Goal: Navigation & Orientation: Find specific page/section

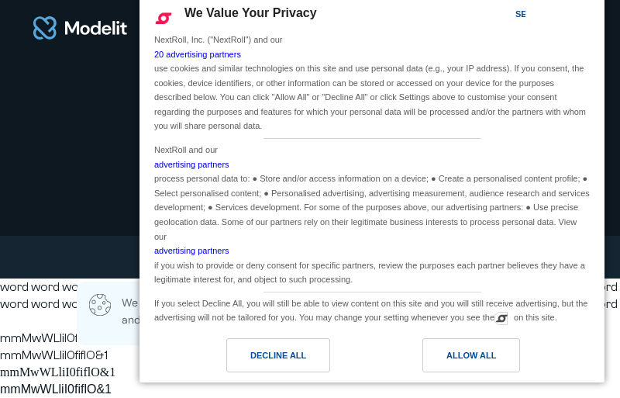
scroll to position [7485, 0]
